Goal: Task Accomplishment & Management: Manage account settings

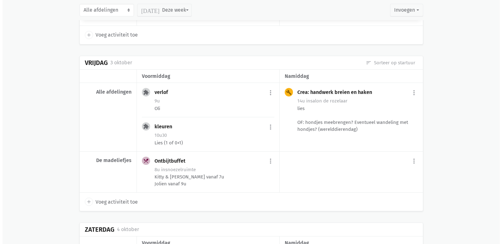
scroll to position [1430, 0]
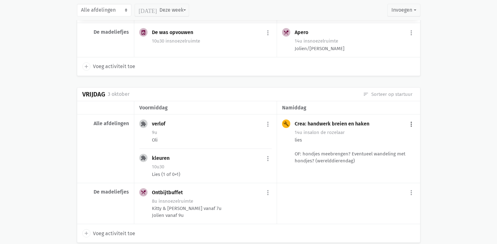
click at [410, 121] on button "more_vert" at bounding box center [411, 124] width 8 height 12
click at [403, 136] on link "edit Bewerk" at bounding box center [390, 137] width 65 height 11
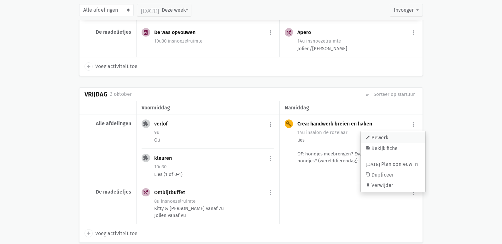
select select "14:00"
select select "16:00"
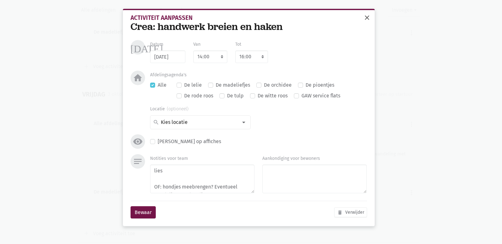
click at [364, 16] on span "close" at bounding box center [367, 18] width 8 height 8
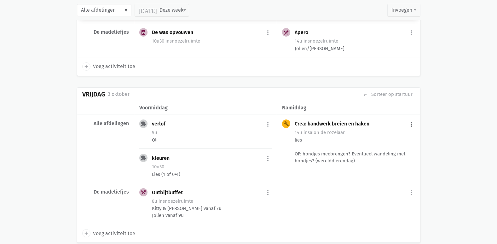
click at [412, 130] on button "more_vert" at bounding box center [411, 124] width 8 height 12
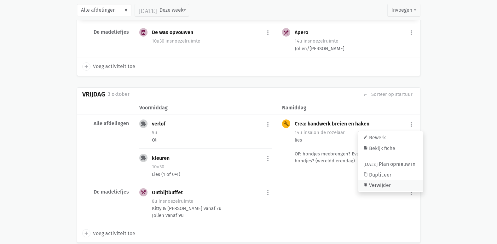
click at [387, 186] on link "delete Verwijder" at bounding box center [390, 185] width 65 height 11
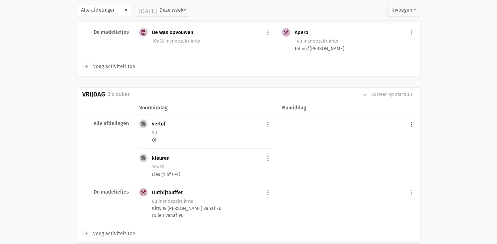
click at [409, 124] on button "more_vert" at bounding box center [411, 124] width 8 height 12
click at [361, 139] on icon "add" at bounding box center [362, 140] width 6 height 6
select select "14:00"
select select "15:00"
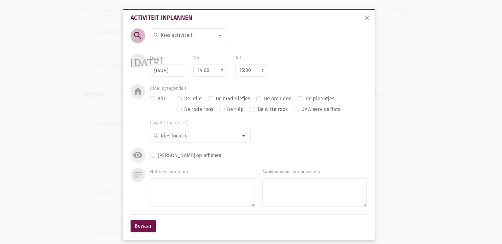
click at [160, 36] on input at bounding box center [187, 35] width 55 height 8
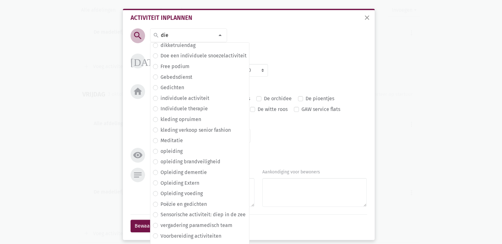
scroll to position [0, 0]
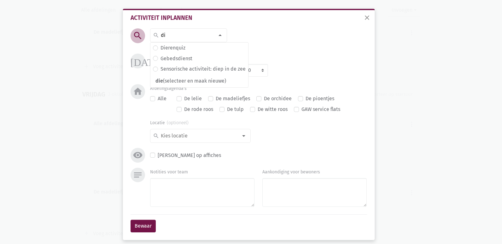
type input "d"
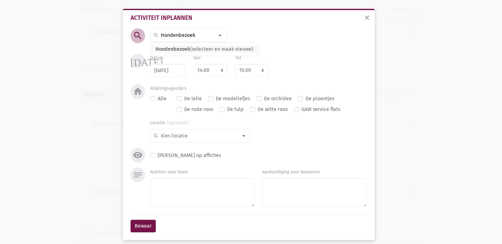
type input "Hondenbezoek"
click at [230, 50] on span "Hondenbezoek (selecteer en maak nieuwe)" at bounding box center [204, 49] width 108 height 8
click at [166, 74] on input "[DATE]" at bounding box center [167, 70] width 35 height 13
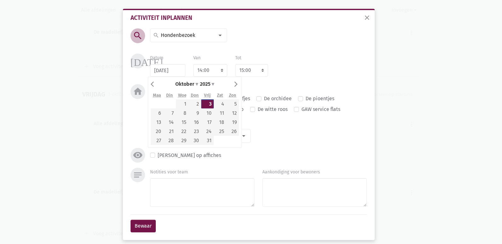
click at [290, 53] on div "search search [DATE] 2de handswinkel [GEOGRAPHIC_DATA] administratie adventkran…" at bounding box center [248, 97] width 239 height 139
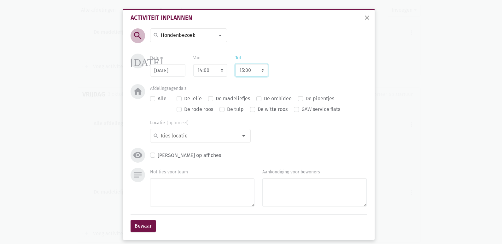
click at [241, 72] on select "8:00 8:15 8:30 8:45 9:00 9:15 9:30 9:45 10:00 10:15 10:30 10:45 11:00 11:15 11:…" at bounding box center [251, 70] width 33 height 13
click at [330, 53] on div "search search [DATE] 2de handswinkel [GEOGRAPHIC_DATA] administratie adventkran…" at bounding box center [248, 97] width 239 height 139
click at [184, 137] on input at bounding box center [199, 136] width 78 height 8
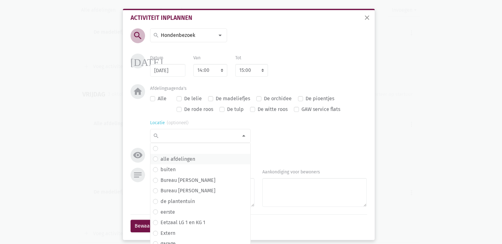
click at [187, 158] on label "alle afdelingen" at bounding box center [177, 159] width 35 height 8
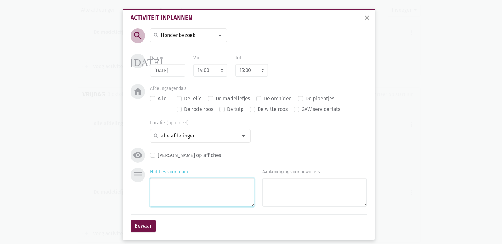
click at [205, 192] on textarea "Notities voor team" at bounding box center [202, 192] width 104 height 29
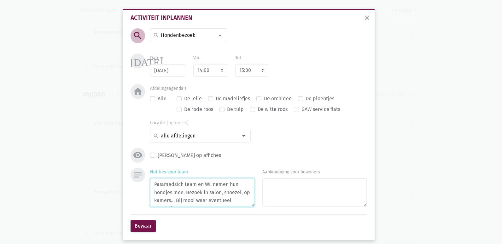
scroll to position [5, 0]
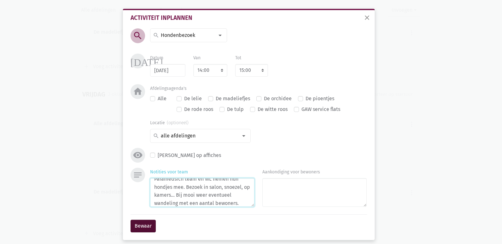
type textarea "Paramedsich team en WL nemen hun hondjes mee. Bezoek in salon, snoezel, op kame…"
click at [142, 225] on button "Bewaar" at bounding box center [142, 226] width 25 height 13
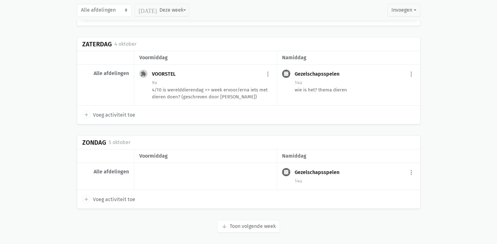
scroll to position [1651, 0]
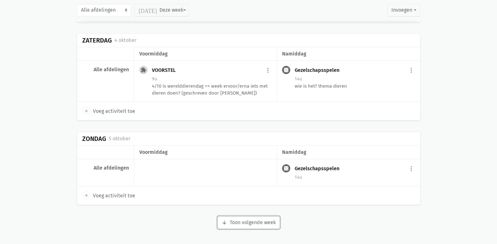
click at [265, 221] on button "arrow_downward Week wordt geladen Toon volgende week" at bounding box center [248, 222] width 62 height 13
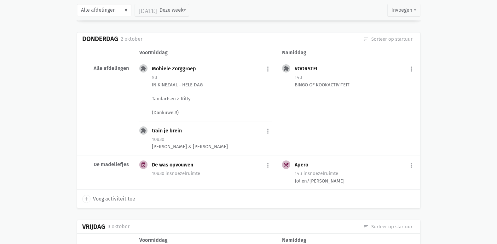
scroll to position [1304, 0]
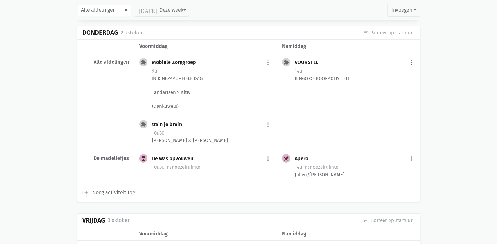
click at [409, 62] on button "more_vert" at bounding box center [411, 63] width 8 height 12
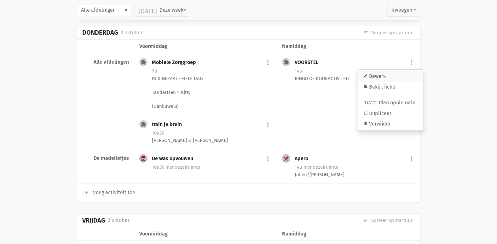
click at [385, 79] on link "edit Bewerk" at bounding box center [390, 76] width 65 height 11
select select "14:00"
select select "15:00"
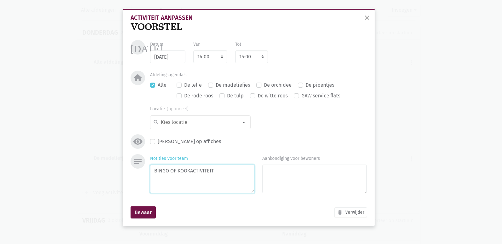
drag, startPoint x: 220, startPoint y: 169, endPoint x: 171, endPoint y: 174, distance: 49.1
click at [171, 174] on textarea "BINGO OF KOOKACTIVITEIT" at bounding box center [202, 178] width 104 height 29
type textarea "BINGO San ???"
click at [145, 210] on button "Bewaar" at bounding box center [142, 212] width 25 height 13
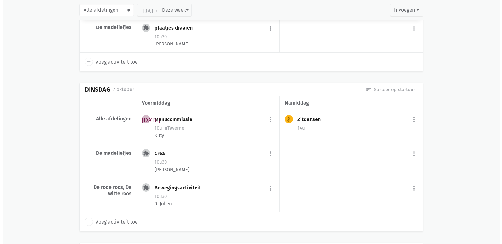
scroll to position [2060, 0]
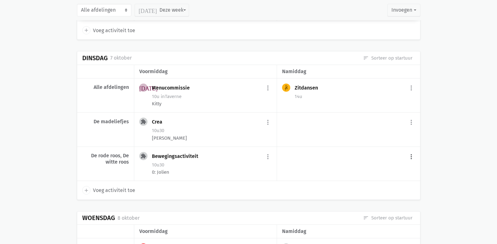
click at [411, 163] on button "more_vert" at bounding box center [411, 157] width 8 height 12
click at [371, 178] on link "add Voeg activiteit toe" at bounding box center [384, 172] width 62 height 11
select select "14:00"
select select "15:00"
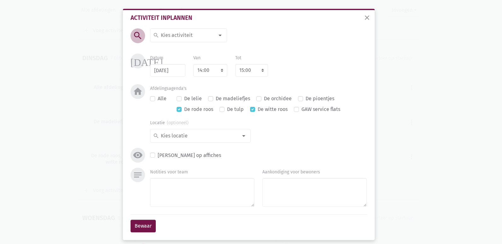
click at [188, 37] on input at bounding box center [187, 35] width 55 height 8
type input "Herinneringsdozen"
click at [186, 46] on span "Herinneringsdozen" at bounding box center [177, 49] width 44 height 6
drag, startPoint x: 150, startPoint y: 201, endPoint x: 157, endPoint y: 200, distance: 7.3
click at [150, 201] on textarea "Notities voor team" at bounding box center [202, 192] width 104 height 29
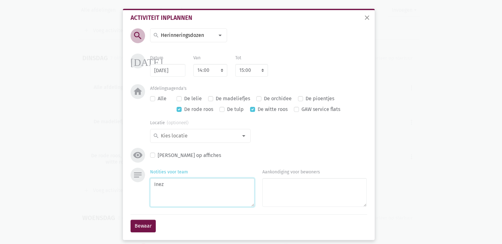
type textarea "Inez"
click at [215, 100] on label "De madeliefjes" at bounding box center [232, 99] width 34 height 8
click at [208, 100] on input "De madeliefjes" at bounding box center [210, 98] width 5 height 7
checkbox input "true"
click at [257, 109] on label "De witte roos" at bounding box center [272, 109] width 30 height 8
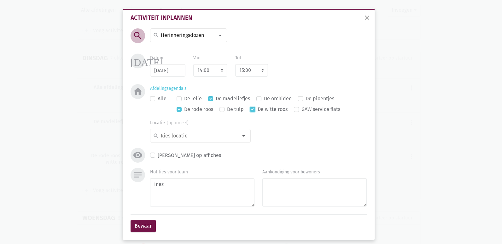
click at [251, 109] on input "De witte roos" at bounding box center [252, 108] width 5 height 7
checkbox input "false"
click at [184, 108] on label "De rode roos" at bounding box center [198, 109] width 29 height 8
click at [178, 108] on input "De rode roos" at bounding box center [178, 108] width 5 height 7
checkbox input "false"
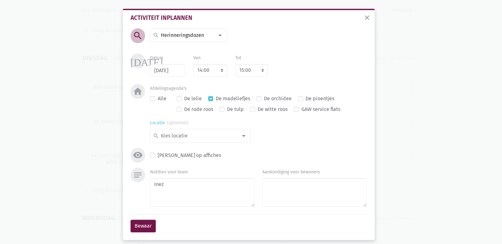
click at [216, 140] on input at bounding box center [199, 136] width 78 height 8
type input "snoe"
click at [176, 149] on label "snoezelruimte" at bounding box center [176, 148] width 33 height 8
click at [136, 223] on button "Bewaar" at bounding box center [142, 226] width 25 height 13
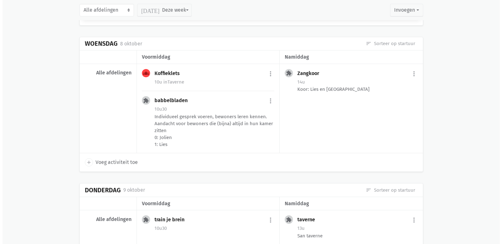
scroll to position [2245, 0]
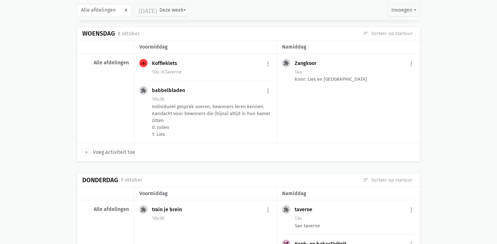
click at [119, 156] on span "Voeg activiteit toe" at bounding box center [114, 152] width 42 height 8
select select "14:00"
select select "15:00"
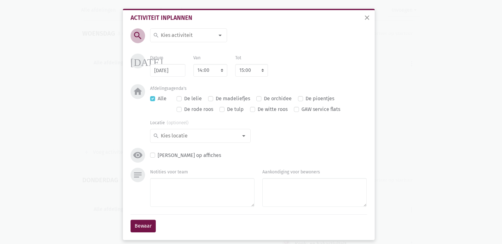
click at [183, 39] on input at bounding box center [187, 35] width 55 height 8
type input "Gangrevalidatie"
click at [175, 49] on span "Gangrevalidatie" at bounding box center [173, 49] width 37 height 6
click at [215, 100] on label "De madeliefjes" at bounding box center [232, 99] width 34 height 8
click at [208, 100] on input "De madeliefjes" at bounding box center [210, 98] width 5 height 7
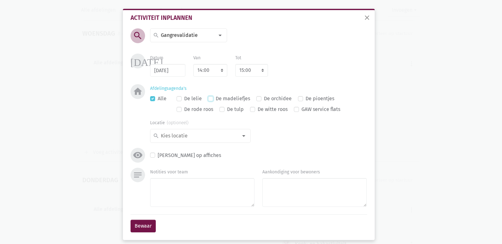
checkbox input "true"
checkbox input "false"
click at [211, 134] on input at bounding box center [199, 136] width 78 height 8
type input "snoezel"
click at [212, 161] on span "snoezel (selecteer en maak nieuwe)" at bounding box center [200, 160] width 100 height 8
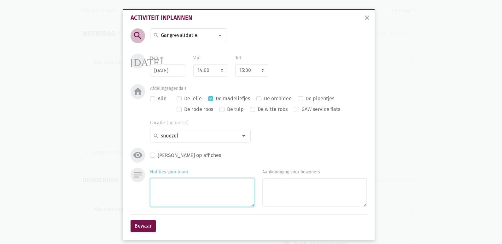
click at [175, 196] on textarea "Notities voor team" at bounding box center [202, 192] width 104 height 29
type textarea "Britt + [PERSON_NAME]"
click at [150, 224] on button "Bewaar" at bounding box center [142, 226] width 25 height 13
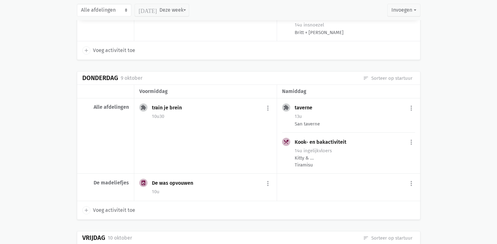
scroll to position [2383, 0]
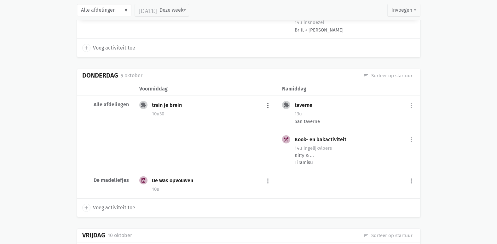
click at [268, 112] on button "more_vert" at bounding box center [268, 106] width 8 height 12
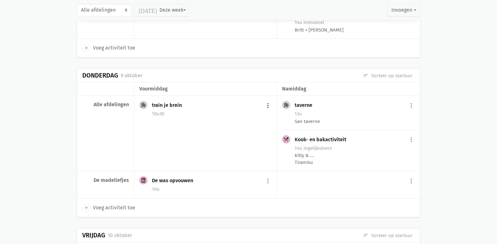
click at [267, 112] on button "more_vert" at bounding box center [268, 106] width 8 height 12
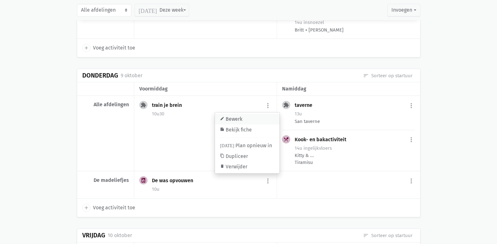
click at [251, 124] on link "edit Bewerk" at bounding box center [247, 119] width 65 height 11
select select "10:30"
select select "11:30"
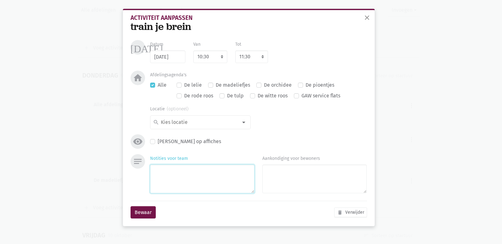
click at [174, 176] on textarea "Notities voor team" at bounding box center [202, 178] width 104 height 29
type textarea "1"
click at [150, 212] on button "Bewaar" at bounding box center [142, 212] width 25 height 13
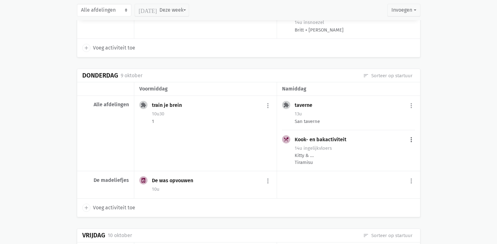
click at [410, 145] on button "more_vert" at bounding box center [411, 140] width 8 height 12
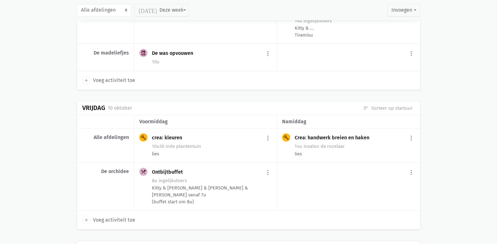
scroll to position [2572, 0]
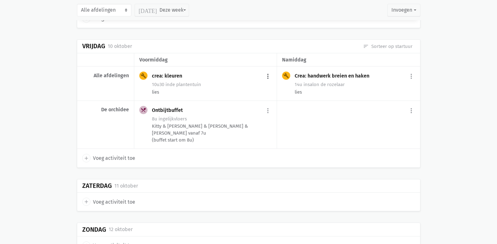
click at [268, 82] on button "more_vert" at bounding box center [268, 76] width 8 height 12
click at [247, 95] on link "edit Bewerk" at bounding box center [247, 89] width 65 height 11
select select "10:30"
select select "11:30"
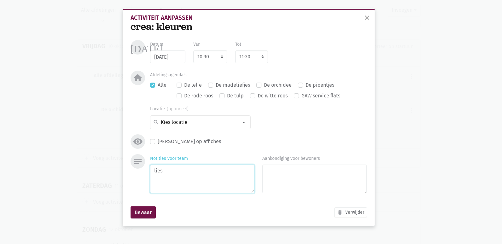
drag, startPoint x: 179, startPoint y: 169, endPoint x: 145, endPoint y: 173, distance: 34.0
click at [145, 173] on div "notes Notities voor team lies Aankondiging voor bewoners" at bounding box center [248, 175] width 239 height 42
click at [153, 170] on textarea "lies" at bounding box center [202, 178] width 104 height 29
click at [197, 167] on textarea "1: lies" at bounding box center [202, 178] width 104 height 29
type textarea "1: lies 0: Jolien"
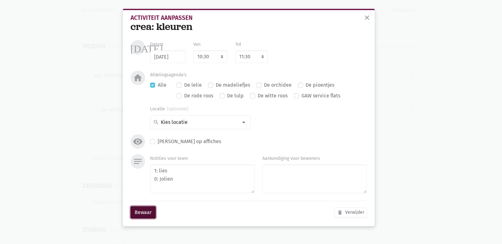
click at [146, 213] on button "Bewaar" at bounding box center [142, 212] width 25 height 13
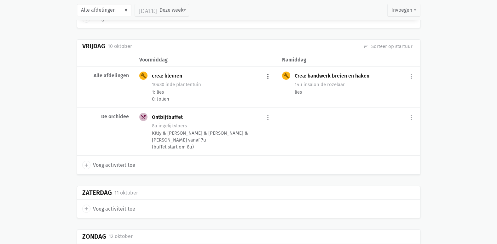
click at [267, 82] on button "more_vert" at bounding box center [268, 76] width 8 height 12
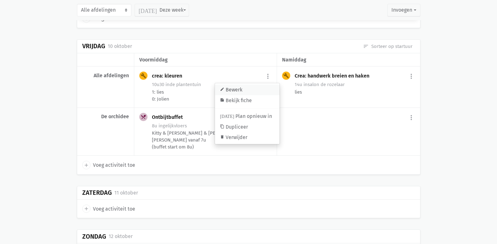
click at [257, 93] on link "edit Bewerk" at bounding box center [247, 89] width 65 height 11
select select "10:30"
select select "11:30"
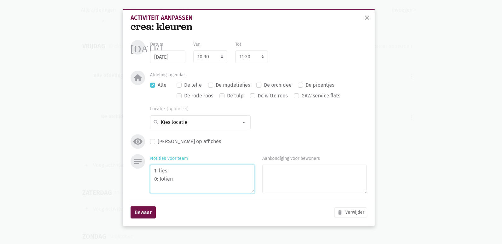
click at [153, 168] on textarea "1: lies 0: Jolien" at bounding box center [202, 178] width 104 height 29
type textarea "2: Julie 1: lies 0: Jolien"
click at [140, 212] on button "Bewaar" at bounding box center [142, 212] width 25 height 13
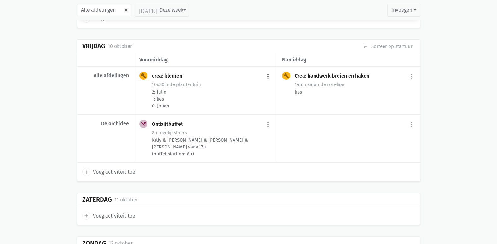
click at [268, 82] on button "more_vert" at bounding box center [268, 76] width 8 height 12
click at [250, 93] on link "edit Bewerk" at bounding box center [247, 89] width 65 height 11
select select "10:30"
select select "11:30"
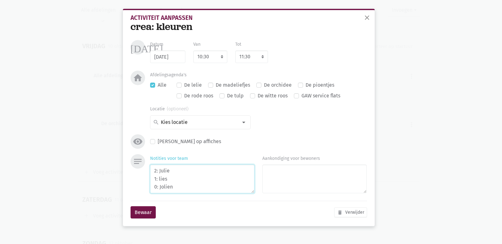
click at [183, 188] on textarea "2: Julie 1: lies 0: Jolien" at bounding box center [202, 178] width 104 height 29
type textarea "2: Julie 1: lies 0: [PERSON_NAME] (of Lies 1+0)"
click at [146, 212] on button "Bewaar" at bounding box center [142, 212] width 25 height 13
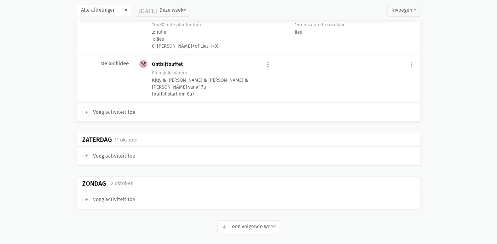
scroll to position [2636, 0]
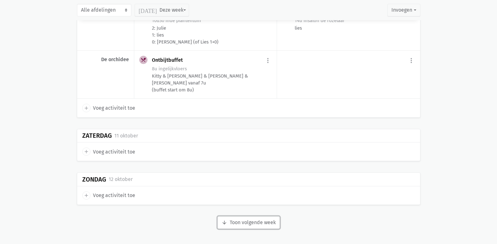
click at [272, 222] on button "arrow_downward Week wordt geladen Toon volgende week" at bounding box center [248, 222] width 62 height 13
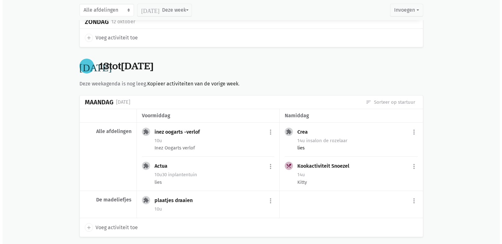
scroll to position [2825, 0]
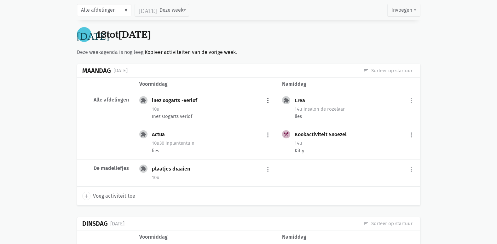
click at [268, 104] on button "more_vert" at bounding box center [268, 101] width 8 height 12
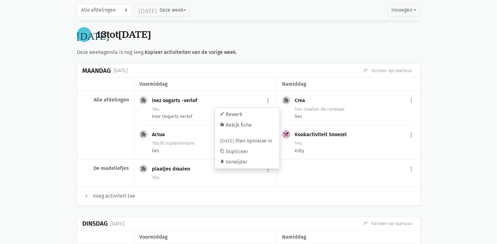
drag, startPoint x: 325, startPoint y: 37, endPoint x: 321, endPoint y: 41, distance: 4.9
click at [325, 37] on div "[DATE] [DATE] tot [DATE]" at bounding box center [248, 34] width 343 height 15
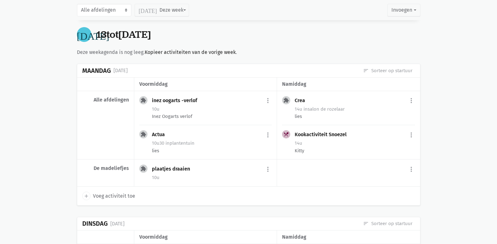
click at [118, 195] on span "Voeg activiteit toe" at bounding box center [114, 196] width 42 height 8
select select "14:00"
select select "15:00"
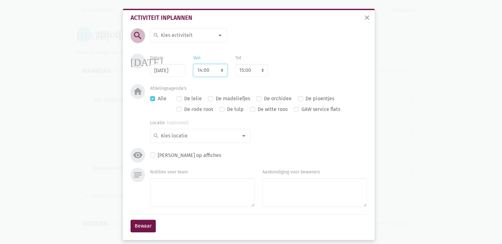
click at [203, 70] on select "7:00 7:15 7:30 7:45 8:00 8:15 8:30 8:45 9:00 9:15 9:30 9:45 10:00 10:15 10:30 1…" at bounding box center [210, 70] width 34 height 13
select select "10:00"
click at [193, 64] on select "7:00 7:15 7:30 7:45 8:00 8:15 8:30 8:45 9:00 9:15 9:30 9:45 10:00 10:15 10:30 1…" at bounding box center [210, 70] width 34 height 13
select select "11:00"
click at [181, 35] on input at bounding box center [187, 35] width 55 height 8
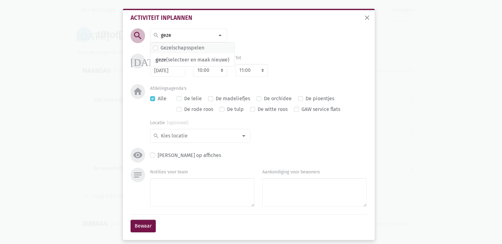
type input "geze"
click at [190, 48] on label "Gezelschapsspelen" at bounding box center [182, 48] width 44 height 8
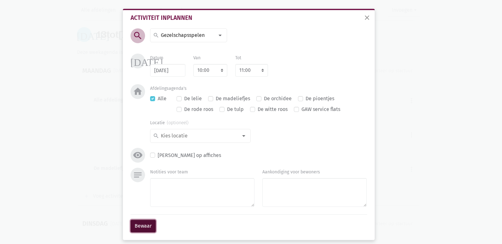
click at [149, 229] on button "Bewaar" at bounding box center [142, 226] width 25 height 13
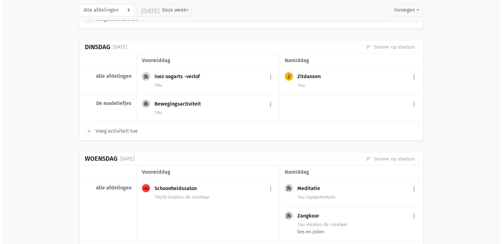
scroll to position [3057, 0]
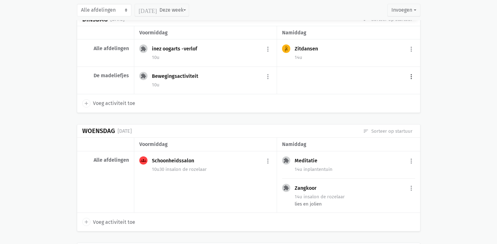
click at [410, 76] on button "more_vert" at bounding box center [411, 77] width 8 height 12
click at [393, 92] on link "add Voeg activiteit toe" at bounding box center [384, 92] width 62 height 11
select select "14:00"
select select "15:00"
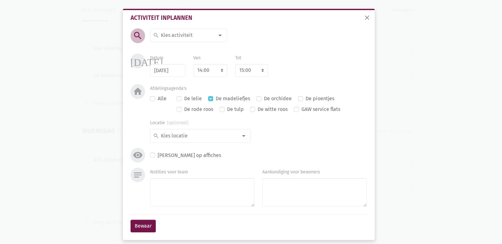
click at [175, 37] on input at bounding box center [187, 35] width 55 height 8
type input "herin"
click at [170, 47] on label "Herinneringsdozen" at bounding box center [181, 48] width 43 height 8
click at [172, 193] on textarea "Notities voor team" at bounding box center [202, 192] width 104 height 29
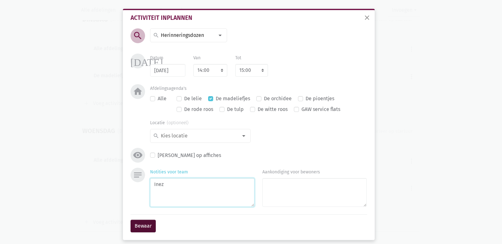
type textarea "Inez"
click at [144, 224] on button "Bewaar" at bounding box center [142, 226] width 25 height 13
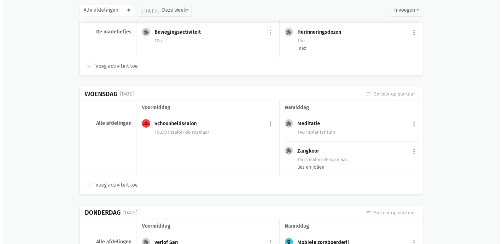
scroll to position [3097, 0]
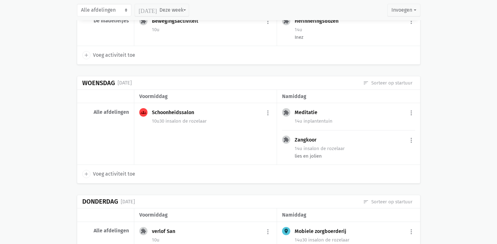
click at [108, 175] on span "Voeg activiteit toe" at bounding box center [114, 174] width 42 height 8
select select "14:00"
select select "15:00"
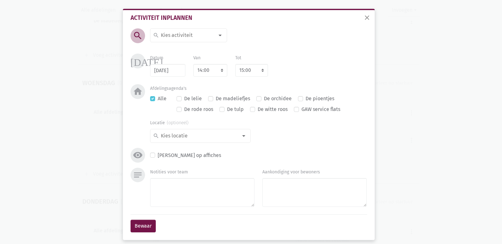
click at [178, 32] on input at bounding box center [187, 35] width 55 height 8
type input "Gang"
click at [175, 45] on label "Gangrevalidatie" at bounding box center [178, 48] width 37 height 8
click at [215, 98] on label "De madeliefjes" at bounding box center [232, 99] width 34 height 8
click at [209, 98] on input "De madeliefjes" at bounding box center [210, 98] width 5 height 7
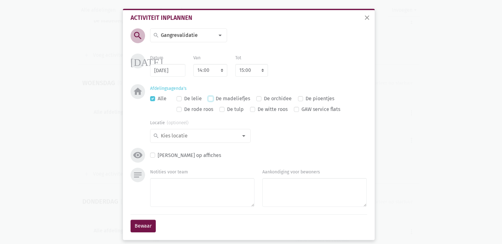
checkbox input "true"
checkbox input "false"
click at [177, 186] on textarea "Notities voor team" at bounding box center [202, 192] width 104 height 29
type textarea "Britt + [PERSON_NAME]"
click at [195, 142] on div "search" at bounding box center [200, 136] width 100 height 14
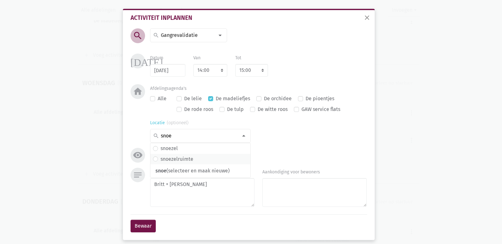
type input "snoe"
click at [177, 159] on label "snoezelruimte" at bounding box center [176, 159] width 33 height 8
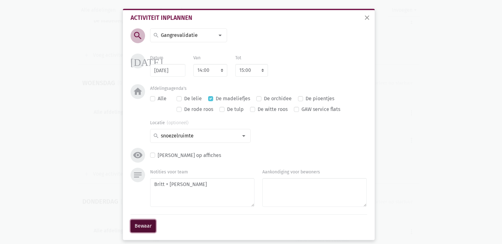
click at [141, 228] on button "Bewaar" at bounding box center [142, 226] width 25 height 13
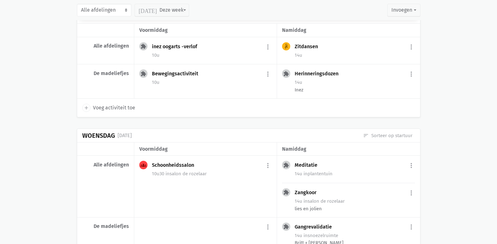
scroll to position [3044, 0]
click at [411, 74] on button "more_vert" at bounding box center [411, 75] width 8 height 12
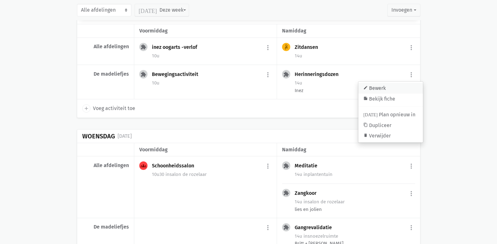
click at [392, 88] on link "edit Bewerk" at bounding box center [390, 88] width 65 height 11
select select "14:00"
select select "15:00"
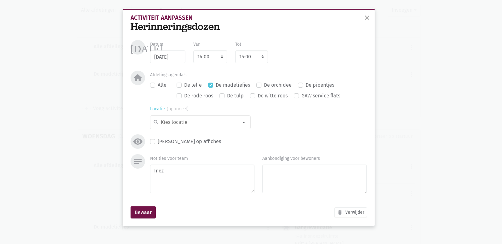
click at [201, 123] on input at bounding box center [199, 122] width 78 height 8
type input "snoez"
click at [184, 146] on label "snoezelruimte" at bounding box center [176, 145] width 33 height 8
click at [139, 212] on button "Bewaar" at bounding box center [142, 212] width 25 height 13
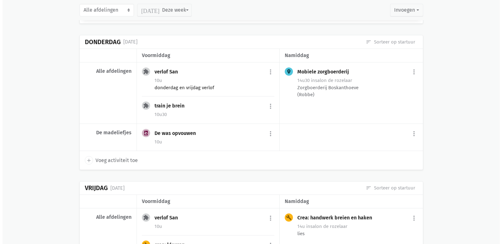
scroll to position [3296, 0]
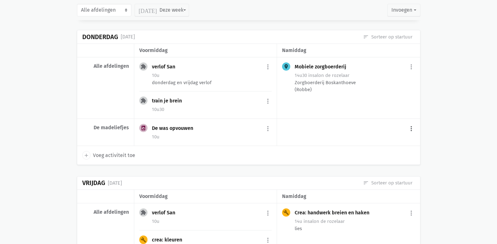
click at [412, 129] on button "more_vert" at bounding box center [411, 129] width 8 height 12
click at [370, 142] on link "add Voeg activiteit toe" at bounding box center [384, 144] width 62 height 11
select select "14:00"
select select "15:00"
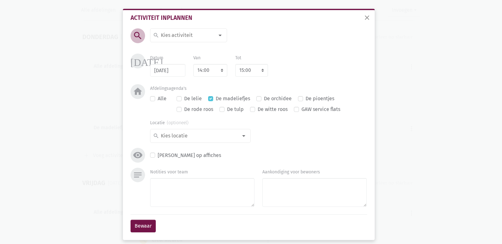
click at [175, 34] on input at bounding box center [187, 35] width 55 height 8
type input "Mobiele"
click at [181, 48] on label "Mobiele zorgboerderij" at bounding box center [185, 48] width 51 height 8
click at [181, 138] on input at bounding box center [199, 136] width 78 height 8
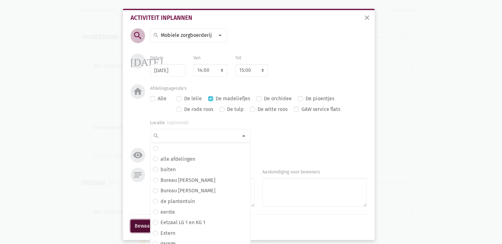
click at [134, 226] on button "Bewaar" at bounding box center [142, 226] width 25 height 13
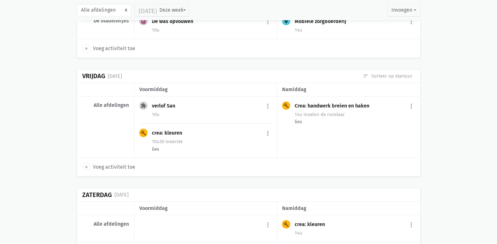
scroll to position [3414, 0]
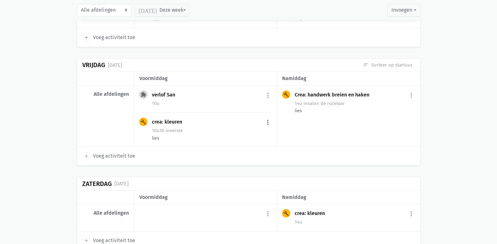
click at [269, 122] on button "more_vert" at bounding box center [268, 122] width 8 height 12
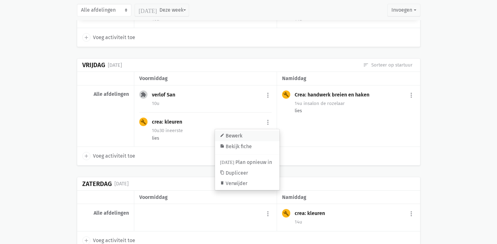
click at [234, 134] on link "edit Bewerk" at bounding box center [247, 135] width 65 height 11
select select "10:30"
select select "11:30"
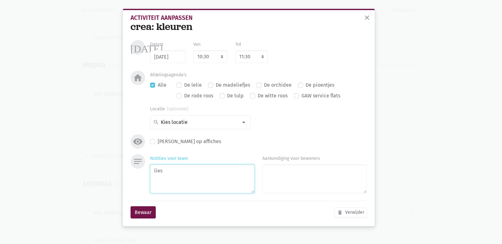
click at [169, 169] on textarea "lies" at bounding box center [202, 178] width 104 height 29
type textarea "lies 1 Jolien 0 Julie 2"
click at [145, 209] on button "Bewaar" at bounding box center [142, 212] width 25 height 13
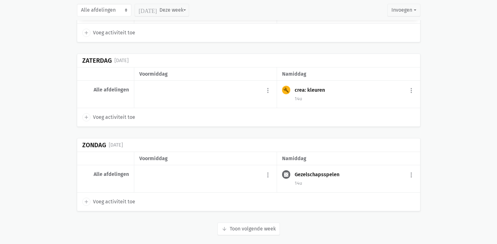
scroll to position [3557, 0]
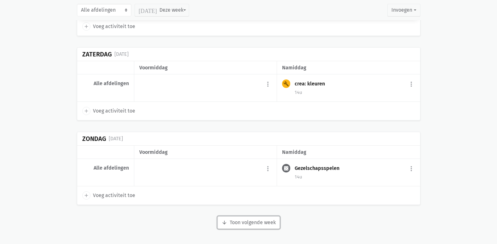
click at [250, 223] on button "arrow_downward Week wordt geladen Toon volgende week" at bounding box center [248, 222] width 62 height 13
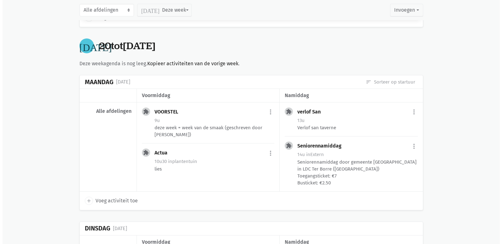
scroll to position [3746, 0]
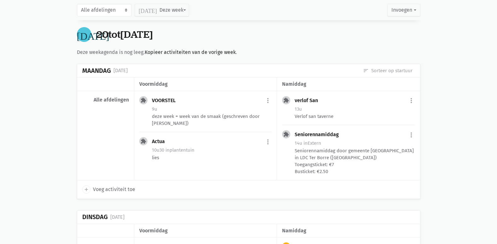
click at [123, 191] on span "Voeg activiteit toe" at bounding box center [114, 189] width 42 height 8
select select "14:00"
select select "15:00"
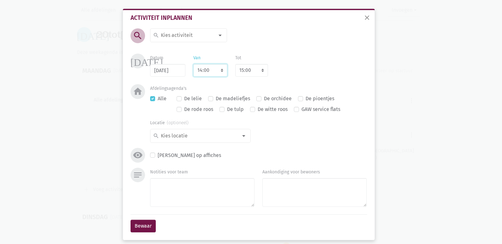
click at [207, 66] on select "7:00 7:15 7:30 7:45 8:00 8:15 8:30 8:45 9:00 9:15 9:30 9:45 10:00 10:15 10:30 1…" at bounding box center [210, 70] width 34 height 13
select select "10:00"
click at [193, 64] on select "7:00 7:15 7:30 7:45 8:00 8:15 8:30 8:45 9:00 9:15 9:30 9:45 10:00 10:15 10:30 1…" at bounding box center [210, 70] width 34 height 13
select select "11:00"
click at [182, 36] on input at bounding box center [187, 35] width 55 height 8
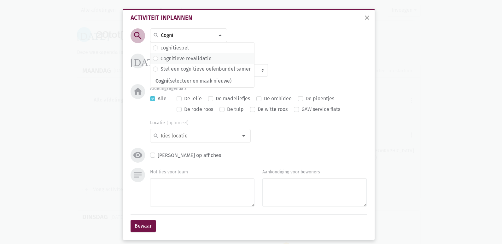
type input "Cogni"
click at [193, 62] on label "Cognitieve revalidatie" at bounding box center [185, 59] width 51 height 8
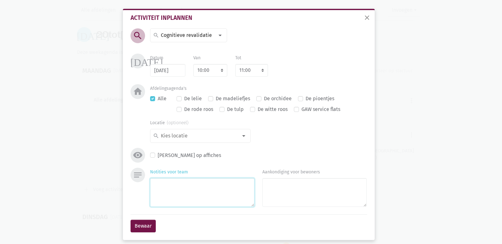
click at [185, 185] on textarea "Notities voor team" at bounding box center [202, 192] width 104 height 29
type textarea "Inez"
click at [162, 131] on div "search" at bounding box center [200, 136] width 100 height 14
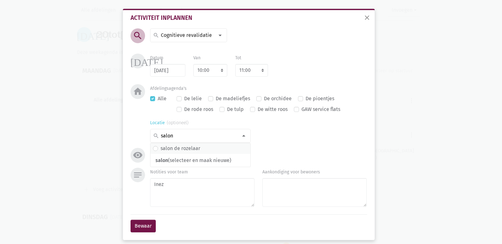
type input "salon"
click at [175, 148] on label "salon de rozelaar" at bounding box center [180, 148] width 40 height 8
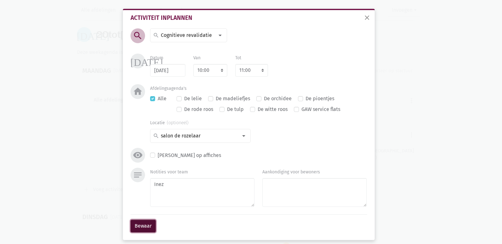
click at [148, 225] on button "Bewaar" at bounding box center [142, 226] width 25 height 13
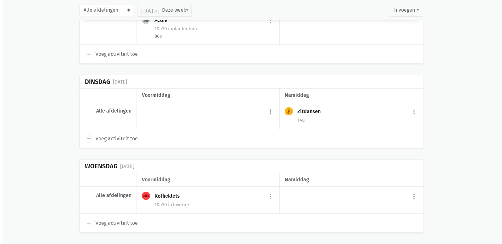
scroll to position [3905, 0]
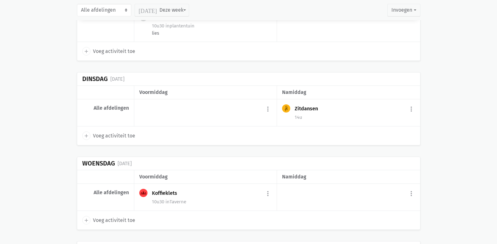
click at [112, 132] on span "Voeg activiteit toe" at bounding box center [114, 136] width 42 height 8
select select "14:00"
select select "15:00"
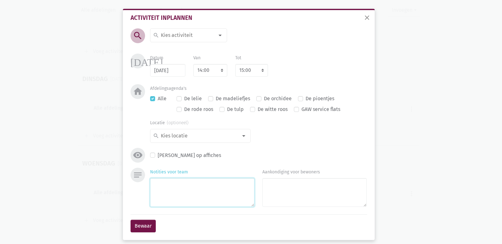
click at [179, 185] on textarea "Notities voor team" at bounding box center [202, 192] width 104 height 29
click at [171, 35] on input at bounding box center [187, 35] width 55 height 8
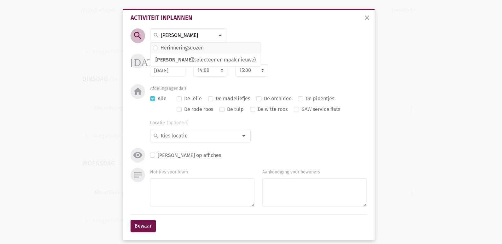
type input "[PERSON_NAME]"
click at [172, 48] on label "Herinneringsdozen" at bounding box center [181, 48] width 43 height 8
click at [199, 69] on select "7:00 7:15 7:30 7:45 8:00 8:15 8:30 8:45 9:00 9:15 9:30 9:45 10:00 10:15 10:30 1…" at bounding box center [210, 70] width 34 height 13
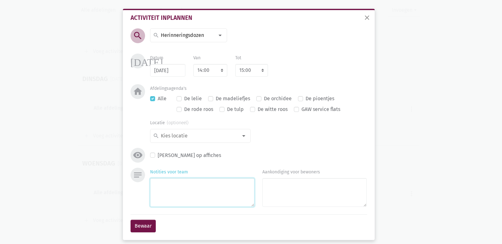
click at [164, 191] on textarea "Notities voor team" at bounding box center [202, 192] width 104 height 29
type textarea "Inez"
click at [179, 135] on input at bounding box center [199, 136] width 78 height 8
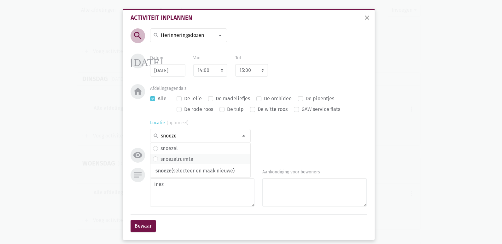
type input "snoeze"
click at [180, 160] on label "snoezelruimte" at bounding box center [176, 159] width 33 height 8
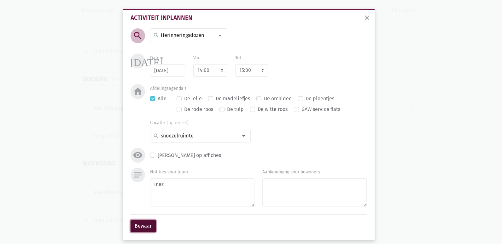
click at [139, 227] on button "Bewaar" at bounding box center [142, 226] width 25 height 13
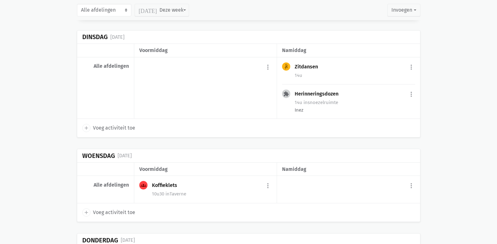
scroll to position [3950, 0]
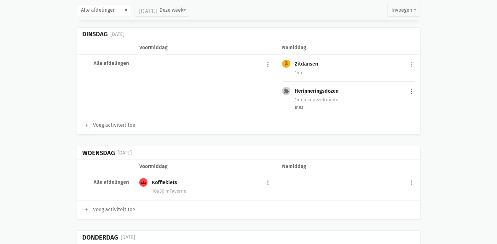
click at [410, 85] on button "more_vert" at bounding box center [411, 91] width 8 height 12
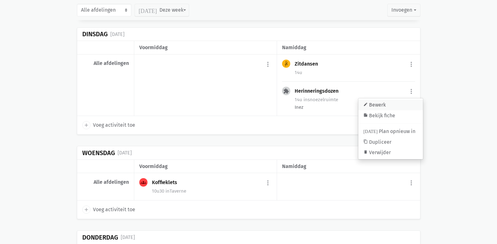
click at [372, 100] on link "edit Bewerk" at bounding box center [390, 105] width 65 height 11
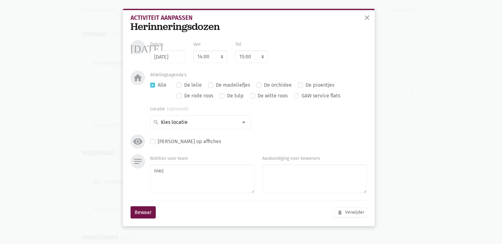
click at [215, 82] on label "De madeliefjes" at bounding box center [232, 85] width 34 height 8
click at [213, 82] on input "De madeliefjes" at bounding box center [210, 84] width 5 height 7
checkbox input "true"
checkbox input "false"
click at [141, 213] on button "Bewaar" at bounding box center [142, 212] width 25 height 13
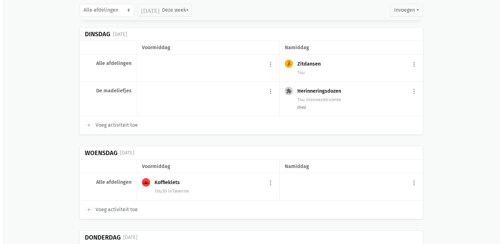
scroll to position [3981, 0]
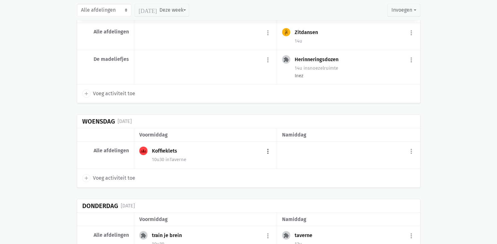
click at [268, 145] on button "more_vert" at bounding box center [268, 151] width 8 height 12
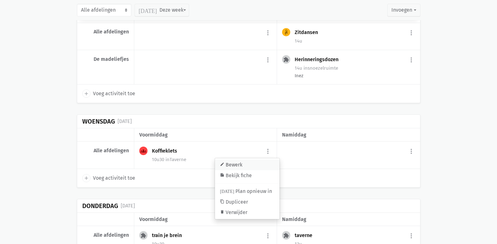
click at [261, 159] on link "edit Bewerk" at bounding box center [247, 164] width 65 height 11
select select "10:30"
select select "11:30"
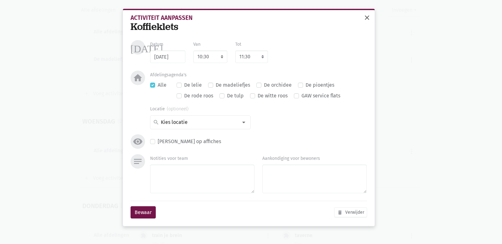
click at [370, 16] on span "close" at bounding box center [367, 18] width 8 height 8
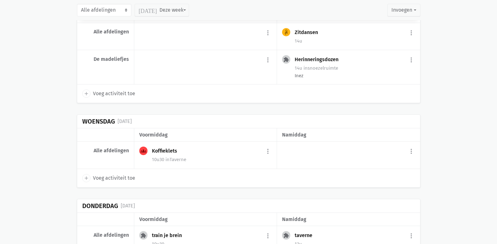
click at [112, 174] on span "Voeg activiteit toe" at bounding box center [114, 178] width 42 height 8
select select "14:00"
select select "15:00"
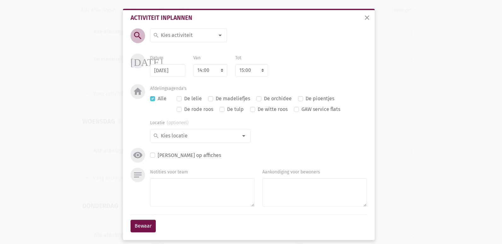
click at [177, 35] on input at bounding box center [187, 35] width 55 height 8
type input "Babbelblade"
click at [173, 50] on label "babbelbladen" at bounding box center [176, 48] width 33 height 8
click at [171, 187] on textarea "Notities voor team" at bounding box center [202, 192] width 104 height 29
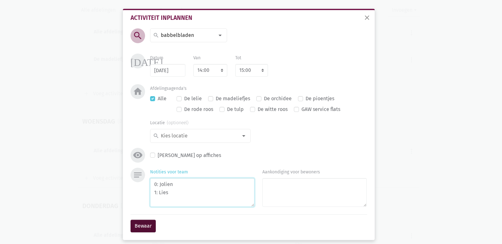
type textarea "0: Jolien 1: Lies"
click at [150, 227] on button "Bewaar" at bounding box center [142, 226] width 25 height 13
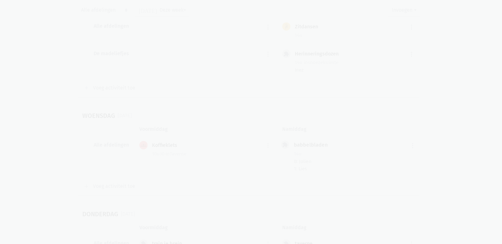
scroll to position [3995, 0]
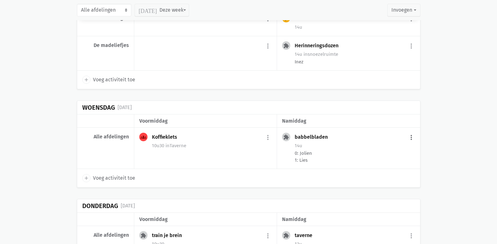
click at [408, 131] on button "more_vert" at bounding box center [411, 137] width 8 height 12
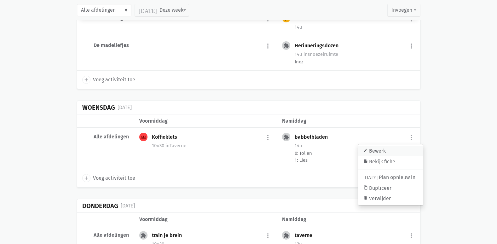
click at [399, 146] on link "edit Bewerk" at bounding box center [390, 151] width 65 height 11
select select "14:00"
select select "15:00"
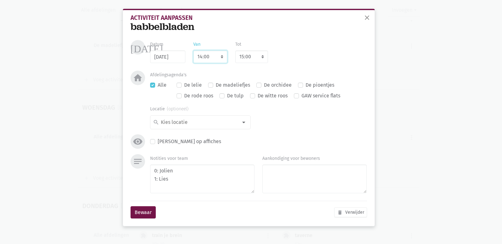
click at [200, 57] on select "7:00 7:15 7:30 7:45 8:00 8:15 8:30 8:45 9:00 9:15 9:30 9:45 10:00 10:15 10:30 1…" at bounding box center [210, 56] width 34 height 13
select select "10:00"
click at [193, 50] on select "7:00 7:15 7:30 7:45 8:00 8:15 8:30 8:45 9:00 9:15 9:30 9:45 10:00 10:15 10:30 1…" at bounding box center [210, 56] width 34 height 13
select select "11:00"
click at [243, 60] on select "8:00 8:15 8:30 8:45 9:00 9:15 9:30 9:45 10:00 10:15 10:30 10:45 11:00 11:15 11:…" at bounding box center [251, 56] width 33 height 13
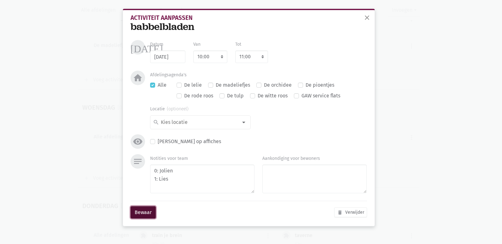
click at [142, 209] on button "Bewaar" at bounding box center [142, 212] width 25 height 13
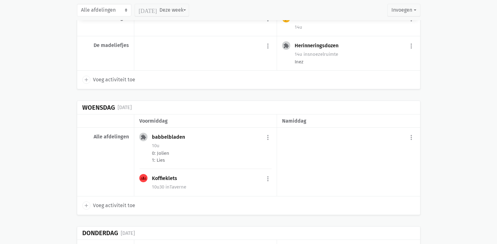
click at [121, 201] on span "Voeg activiteit toe" at bounding box center [114, 205] width 42 height 8
select select "14:00"
select select "15:00"
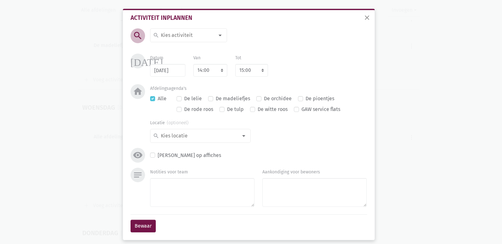
click at [176, 37] on input at bounding box center [187, 35] width 55 height 8
type input "gangrev"
click at [201, 51] on span "Gangrevalidatie" at bounding box center [196, 48] width 87 height 8
click at [215, 97] on label "De madeliefjes" at bounding box center [232, 99] width 34 height 8
click at [208, 97] on input "De madeliefjes" at bounding box center [210, 98] width 5 height 7
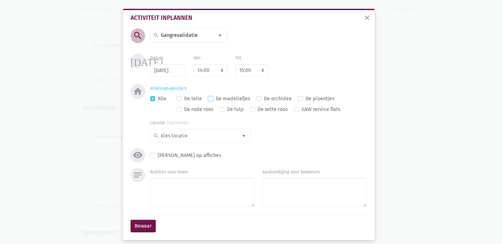
checkbox input "true"
checkbox input "false"
click at [187, 184] on textarea "Notities voor team" at bounding box center [202, 192] width 104 height 29
type textarea "Britt + [PERSON_NAME]"
click at [218, 140] on div "search" at bounding box center [200, 136] width 100 height 14
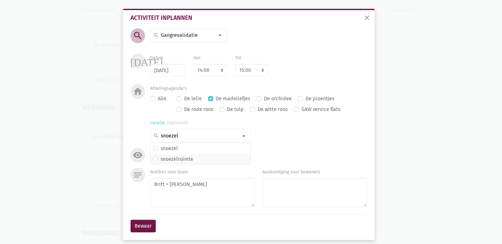
type input "snoezel"
click at [184, 158] on label "snoezelruimte" at bounding box center [176, 159] width 33 height 8
click at [141, 226] on button "Bewaar" at bounding box center [142, 226] width 25 height 13
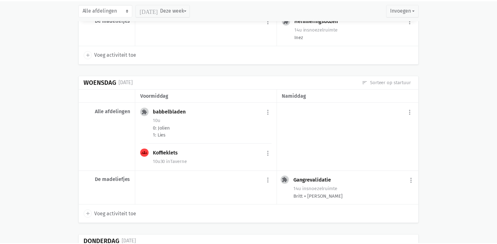
scroll to position [4026, 0]
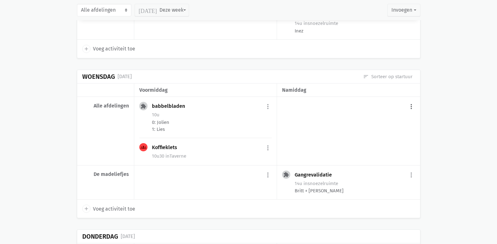
click at [413, 100] on button "more_vert" at bounding box center [411, 106] width 8 height 12
click at [386, 117] on link "add Voeg activiteit toe" at bounding box center [384, 122] width 62 height 11
select select "14:00"
select select "15:00"
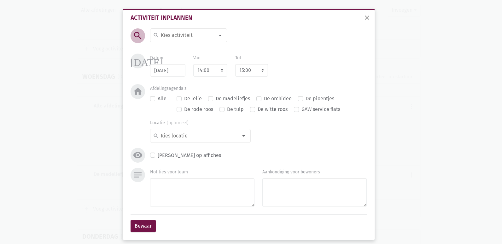
click at [169, 33] on input at bounding box center [187, 35] width 55 height 8
type input "Zang"
click at [167, 47] on label "Zangkoor" at bounding box center [170, 48] width 21 height 8
click at [159, 186] on textarea "Notities voor team" at bounding box center [202, 192] width 104 height 29
drag, startPoint x: 169, startPoint y: 183, endPoint x: 138, endPoint y: 183, distance: 31.8
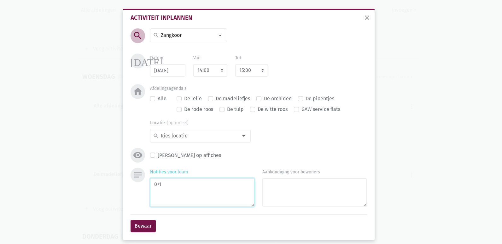
click at [138, 183] on div "notes Notities voor team 0+1 Aankondiging voor bewoners" at bounding box center [248, 189] width 239 height 42
type textarea "Lies en [GEOGRAPHIC_DATA]"
click at [144, 229] on button "Bewaar" at bounding box center [142, 226] width 25 height 13
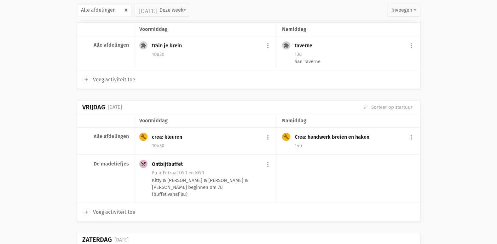
scroll to position [4278, 0]
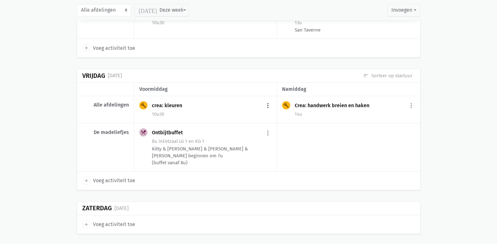
click at [270, 100] on button "more_vert" at bounding box center [268, 106] width 8 height 12
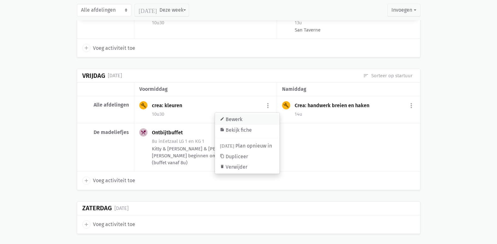
click at [260, 114] on link "edit Bewerk" at bounding box center [247, 119] width 65 height 11
select select "10:30"
select select "11:30"
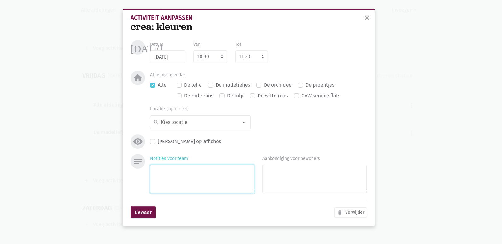
click at [178, 173] on textarea "Notities voor team" at bounding box center [202, 178] width 104 height 29
type textarea "0: Jolien 1: Lies (of 0+1) 2: [PERSON_NAME]"
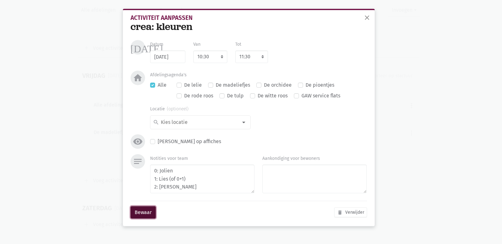
click at [142, 208] on button "Bewaar" at bounding box center [142, 212] width 25 height 13
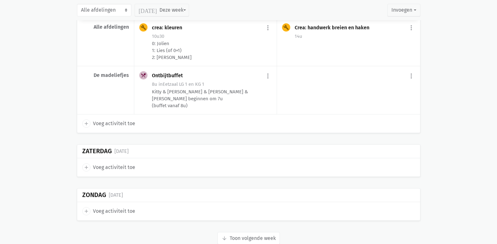
scroll to position [4357, 0]
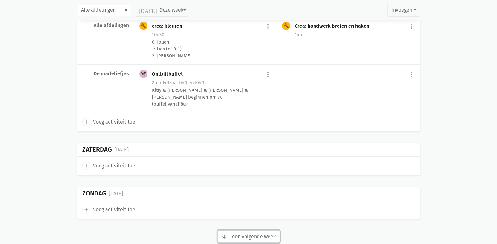
click at [271, 230] on button "arrow_downward Week wordt geladen Toon volgende week" at bounding box center [248, 236] width 62 height 13
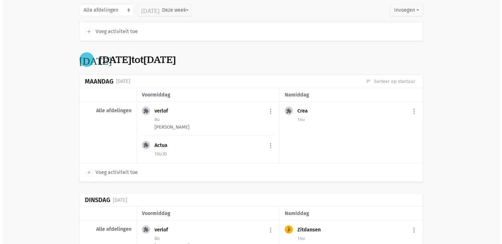
scroll to position [4546, 0]
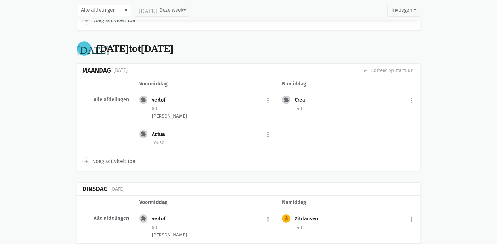
click at [111, 157] on span "Voeg activiteit toe" at bounding box center [114, 161] width 42 height 8
select select "14:00"
select select "15:00"
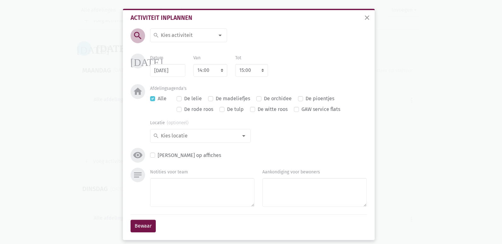
click at [175, 38] on input at bounding box center [187, 35] width 55 height 8
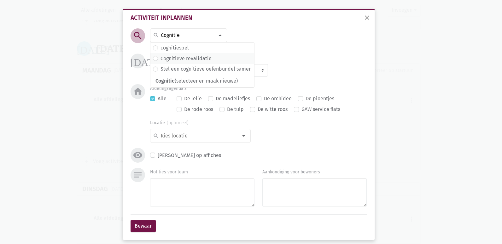
type input "Cognitie"
click at [184, 57] on label "Cognitieve revalidatie" at bounding box center [185, 59] width 51 height 8
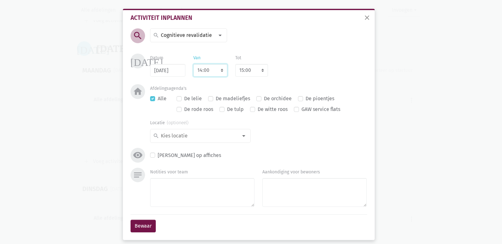
click at [201, 71] on select "7:00 7:15 7:30 7:45 8:00 8:15 8:30 8:45 9:00 9:15 9:30 9:45 10:00 10:15 10:30 1…" at bounding box center [210, 70] width 34 height 13
select select "10:00"
click at [193, 64] on select "7:00 7:15 7:30 7:45 8:00 8:15 8:30 8:45 9:00 9:15 9:30 9:45 10:00 10:15 10:30 1…" at bounding box center [210, 70] width 34 height 13
select select "11:00"
click at [288, 52] on div "search search [DATE] 2de handswinkel [GEOGRAPHIC_DATA] administratie adventkran…" at bounding box center [248, 97] width 239 height 139
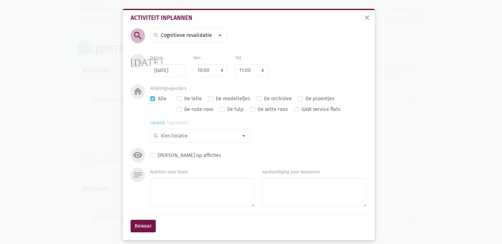
click at [182, 132] on input at bounding box center [199, 136] width 78 height 8
type input "salon"
click at [175, 150] on label "salon de rozelaar" at bounding box center [180, 148] width 40 height 8
click at [168, 193] on textarea "Notities voor team" at bounding box center [202, 192] width 104 height 29
type textarea "Inez"
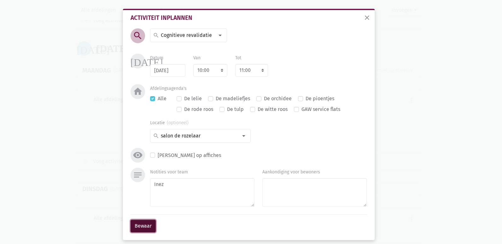
click at [149, 225] on button "Bewaar" at bounding box center [142, 226] width 25 height 13
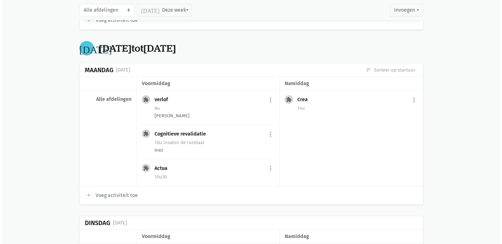
scroll to position [4561, 0]
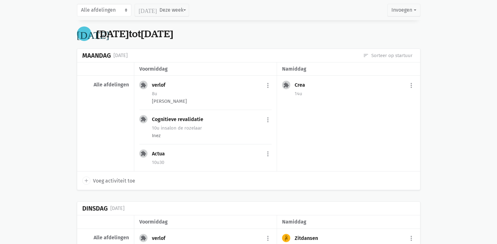
click at [115, 177] on span "Voeg activiteit toe" at bounding box center [114, 181] width 42 height 8
select select "14:00"
select select "15:00"
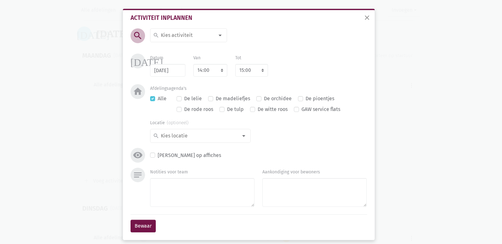
click at [182, 35] on input at bounding box center [187, 35] width 55 height 8
type input "Kook"
click at [181, 57] on label "Kookactiviteit Snoezel" at bounding box center [185, 59] width 51 height 8
click at [215, 97] on label "De madeliefjes" at bounding box center [232, 99] width 34 height 8
click at [208, 97] on input "De madeliefjes" at bounding box center [210, 98] width 5 height 7
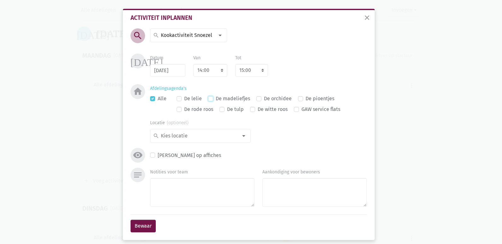
checkbox input "true"
checkbox input "false"
click at [198, 136] on input at bounding box center [199, 136] width 78 height 8
type input "snoezel"
click at [186, 159] on label "snoezelruimte" at bounding box center [176, 159] width 33 height 8
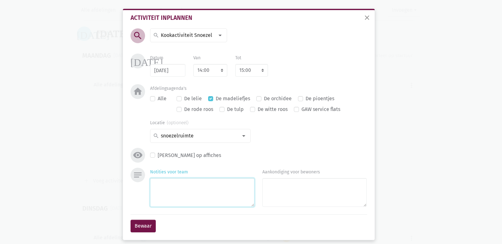
click at [183, 192] on textarea "Notities voor team" at bounding box center [202, 192] width 104 height 29
type textarea "Kitty"
click at [135, 228] on button "Bewaar" at bounding box center [142, 226] width 25 height 13
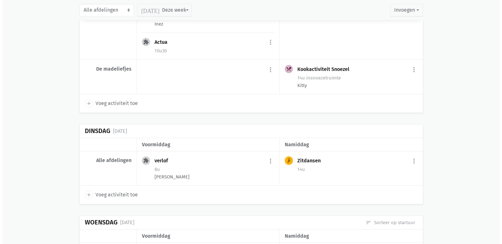
scroll to position [4704, 0]
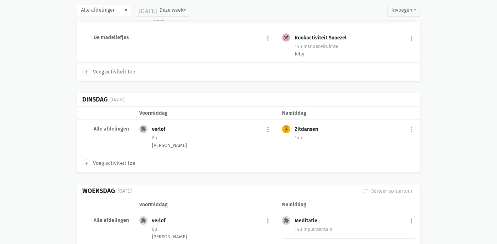
click at [121, 159] on span "Voeg activiteit toe" at bounding box center [114, 163] width 42 height 8
select select "14:00"
select select "15:00"
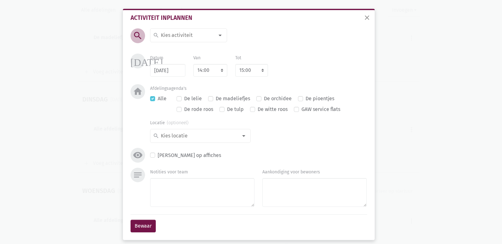
click at [169, 35] on input at bounding box center [187, 35] width 55 height 8
type input "Herinner"
click at [183, 45] on label "Herinneringsdozen" at bounding box center [181, 48] width 43 height 8
click at [215, 97] on label "De madeliefjes" at bounding box center [232, 99] width 34 height 8
click at [208, 97] on input "De madeliefjes" at bounding box center [210, 98] width 5 height 7
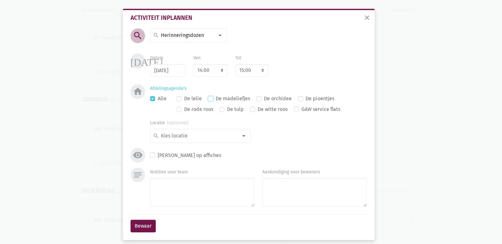
checkbox input "true"
checkbox input "false"
click at [206, 133] on input at bounding box center [199, 136] width 78 height 8
type input "snoezel"
click at [185, 160] on label "snoezelruimte" at bounding box center [176, 159] width 33 height 8
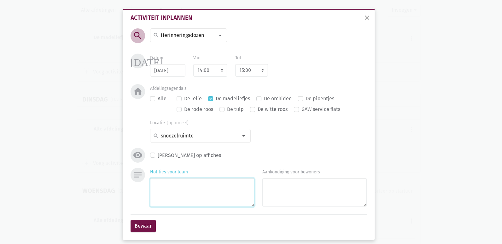
click at [181, 204] on textarea "Notities voor team" at bounding box center [202, 192] width 104 height 29
type textarea "Inez"
click at [136, 221] on button "Bewaar" at bounding box center [142, 226] width 25 height 13
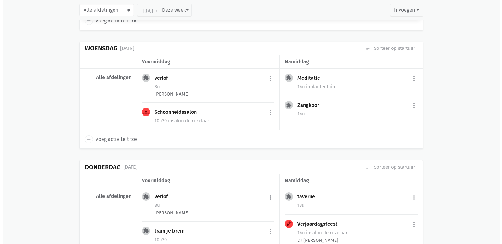
scroll to position [4892, 0]
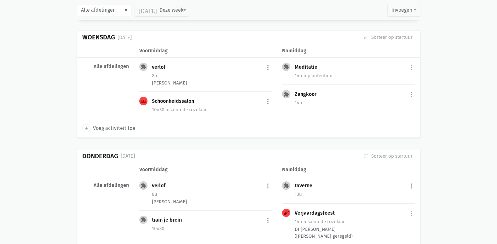
click at [121, 124] on span "Voeg activiteit toe" at bounding box center [114, 128] width 42 height 8
select select "14:00"
select select "15:00"
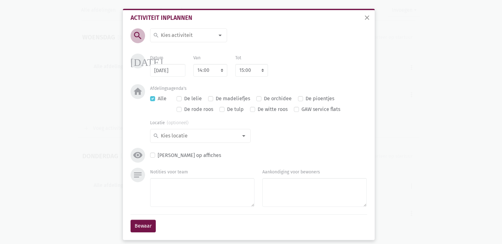
click at [181, 35] on input at bounding box center [187, 35] width 55 height 8
type input "Gangrev"
click at [182, 46] on label "Gangrevalidatie" at bounding box center [178, 48] width 37 height 8
click at [215, 100] on label "De madeliefjes" at bounding box center [232, 99] width 34 height 8
click at [209, 100] on input "De madeliefjes" at bounding box center [210, 98] width 5 height 7
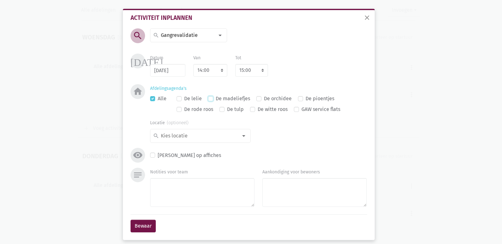
checkbox input "true"
checkbox input "false"
click at [177, 135] on input at bounding box center [199, 136] width 78 height 8
type input "snoezel"
click at [181, 161] on label "snoezelruimte" at bounding box center [176, 159] width 33 height 8
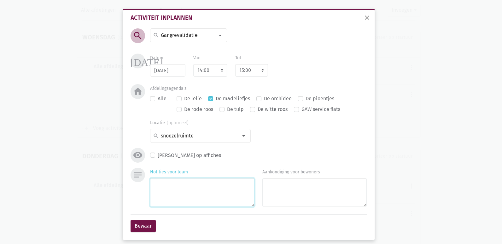
click at [182, 198] on textarea "Notities voor team" at bounding box center [202, 192] width 104 height 29
type textarea "Britt + [PERSON_NAME]"
click at [143, 223] on button "Bewaar" at bounding box center [142, 226] width 25 height 13
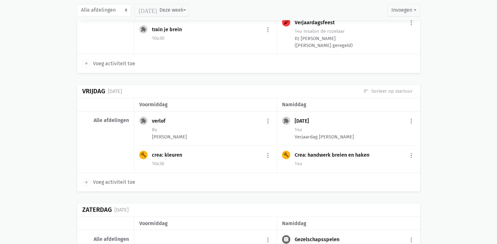
scroll to position [5126, 0]
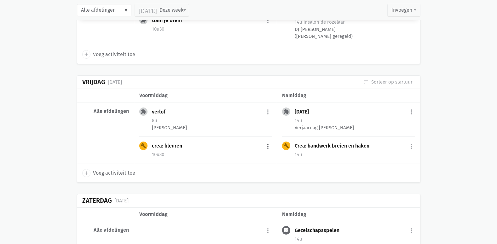
click at [266, 140] on button "more_vert" at bounding box center [268, 146] width 8 height 12
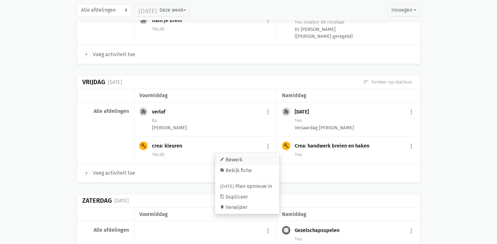
click at [232, 154] on link "edit Bewerk" at bounding box center [247, 159] width 65 height 11
select select "10:30"
select select "11:30"
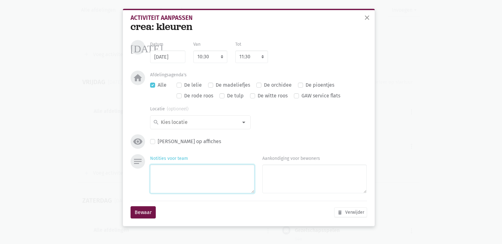
click at [168, 177] on textarea "Notities voor team" at bounding box center [202, 178] width 104 height 29
type textarea "0: Jolien 1: Lies"
click at [143, 210] on button "Bewaar" at bounding box center [142, 212] width 25 height 13
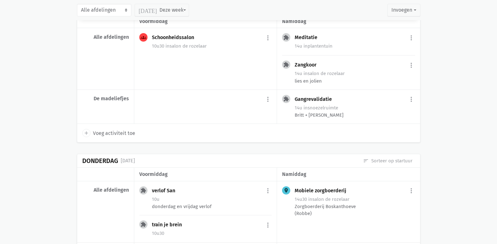
scroll to position [3267, 0]
